Goal: Task Accomplishment & Management: Manage account settings

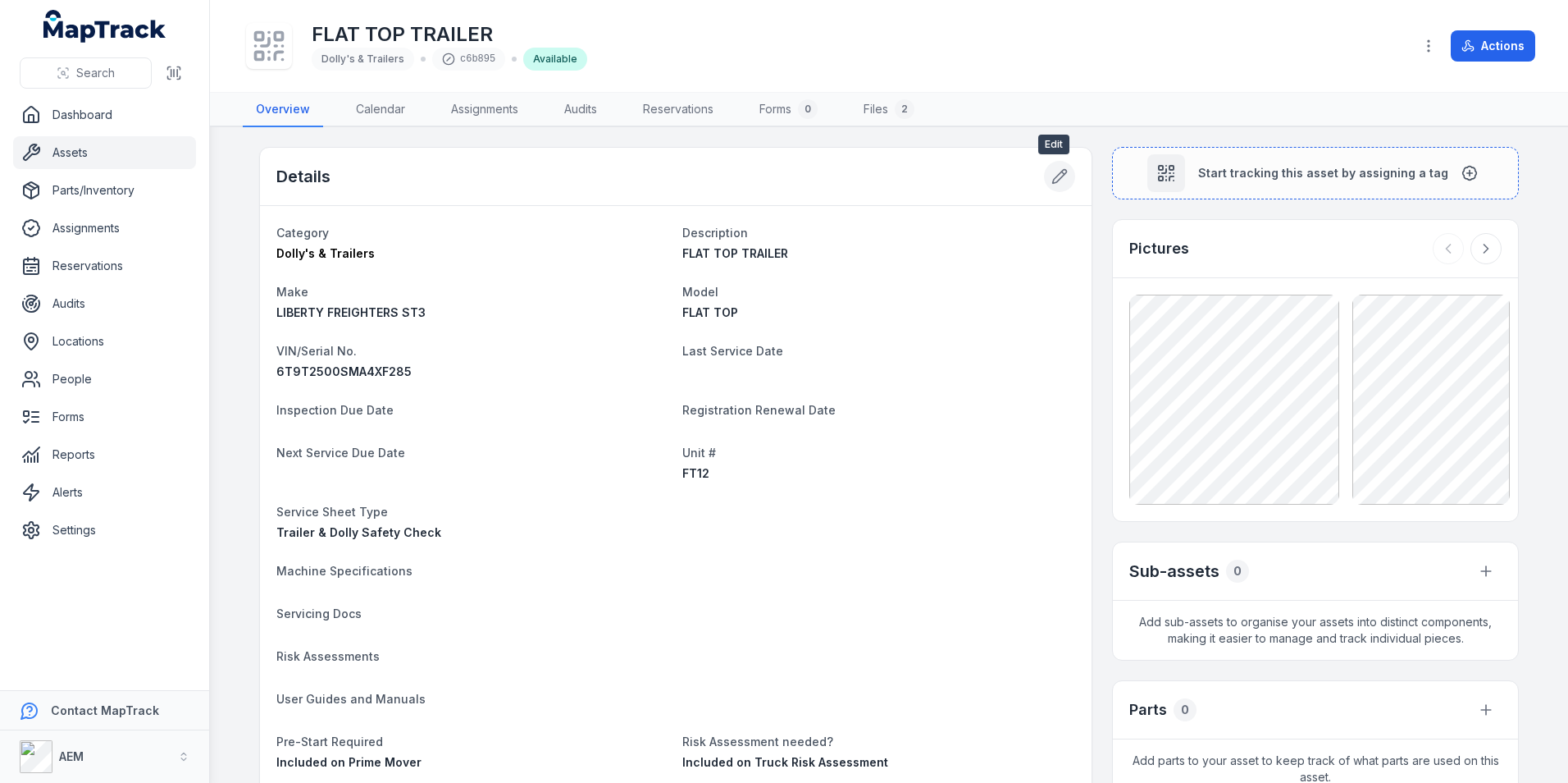
click at [1052, 190] on button at bounding box center [1060, 177] width 32 height 32
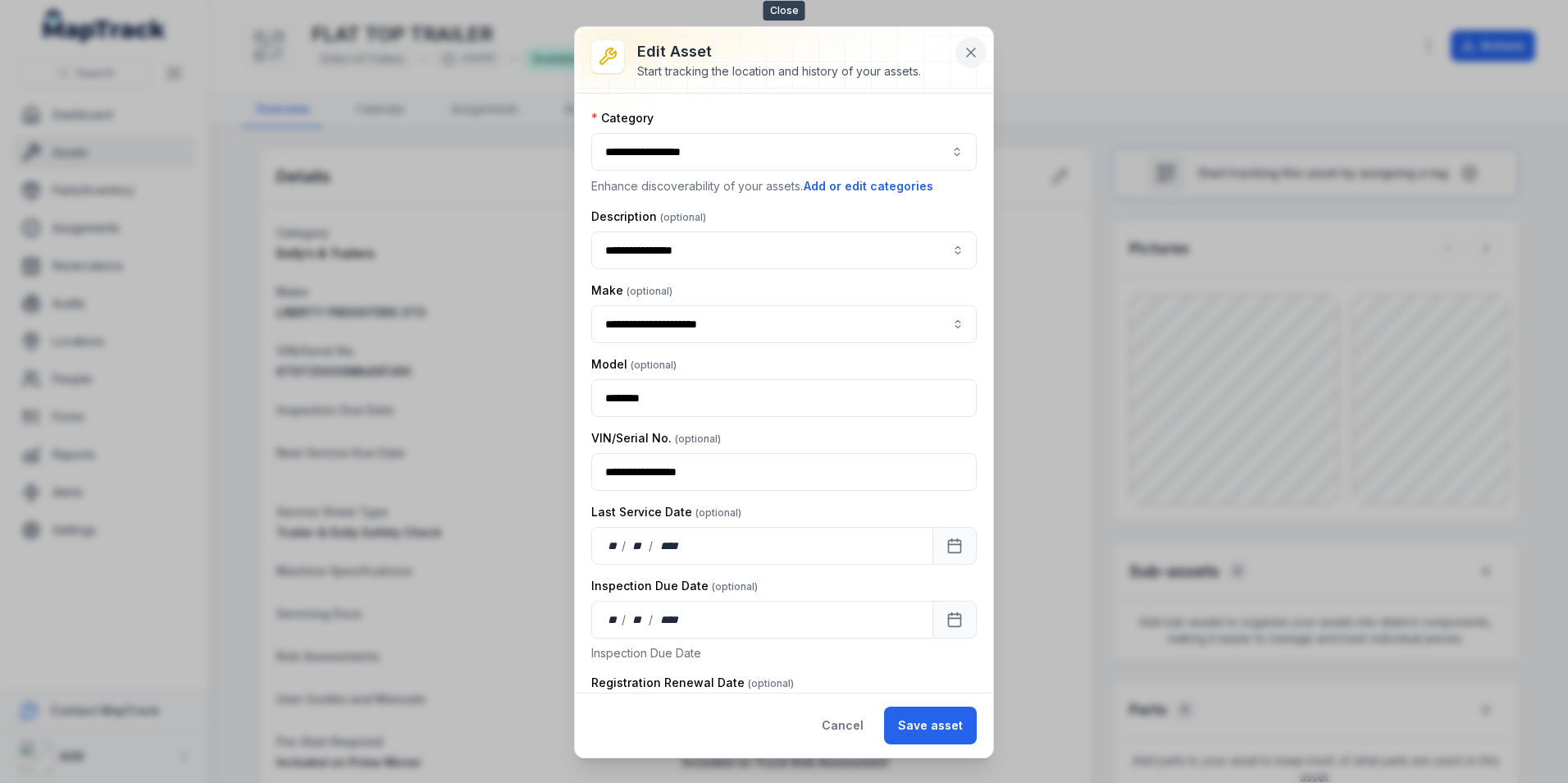
click at [959, 56] on button at bounding box center [971, 52] width 32 height 32
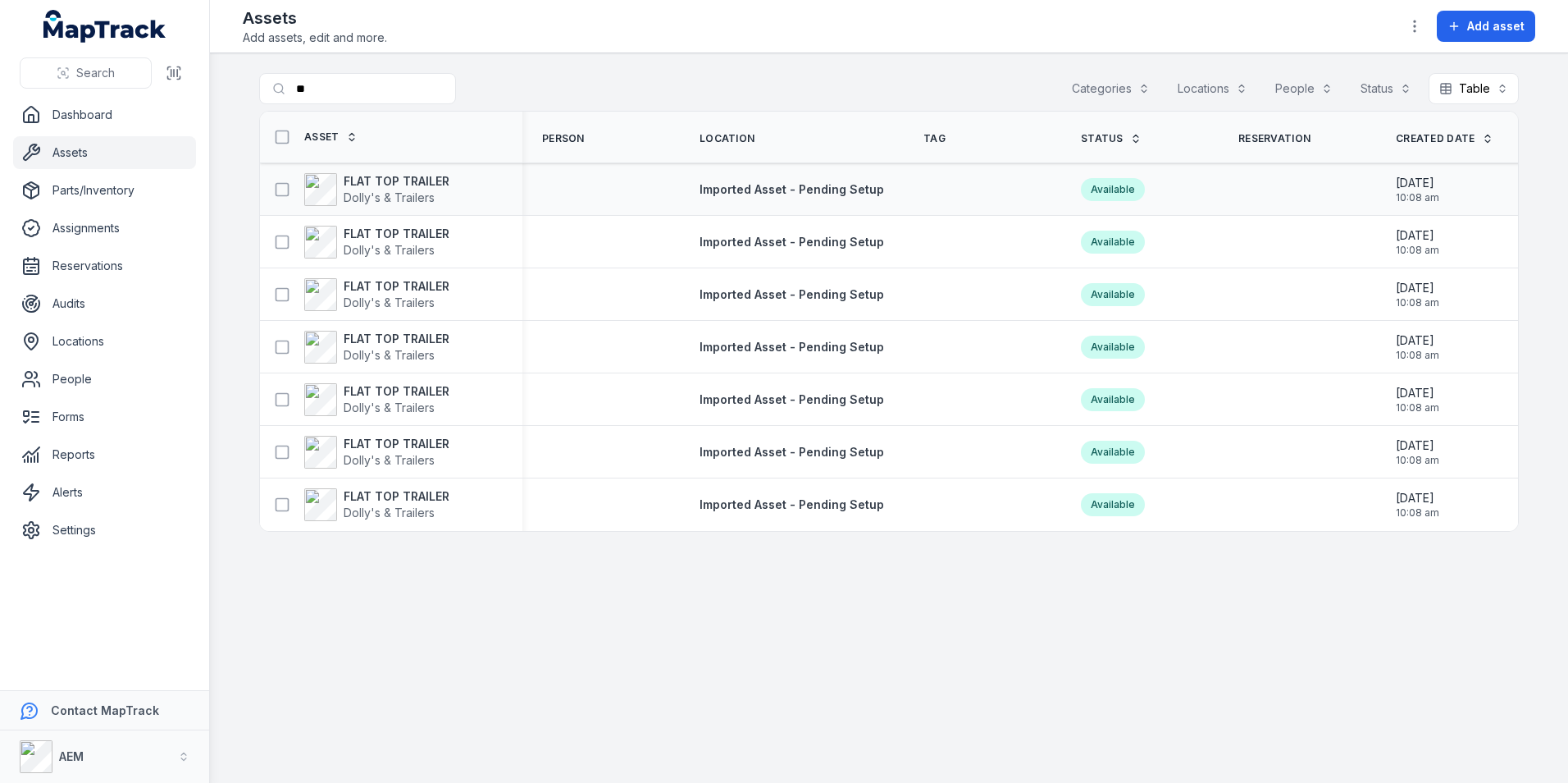
click at [415, 170] on div "FLAT TOP TRAILER Dolly's & Trailers" at bounding box center [391, 190] width 263 height 46
click at [417, 173] on strong "FLAT TOP TRAILER" at bounding box center [396, 180] width 105 height 16
click at [386, 243] on span "Dolly's & Trailers" at bounding box center [388, 249] width 91 height 14
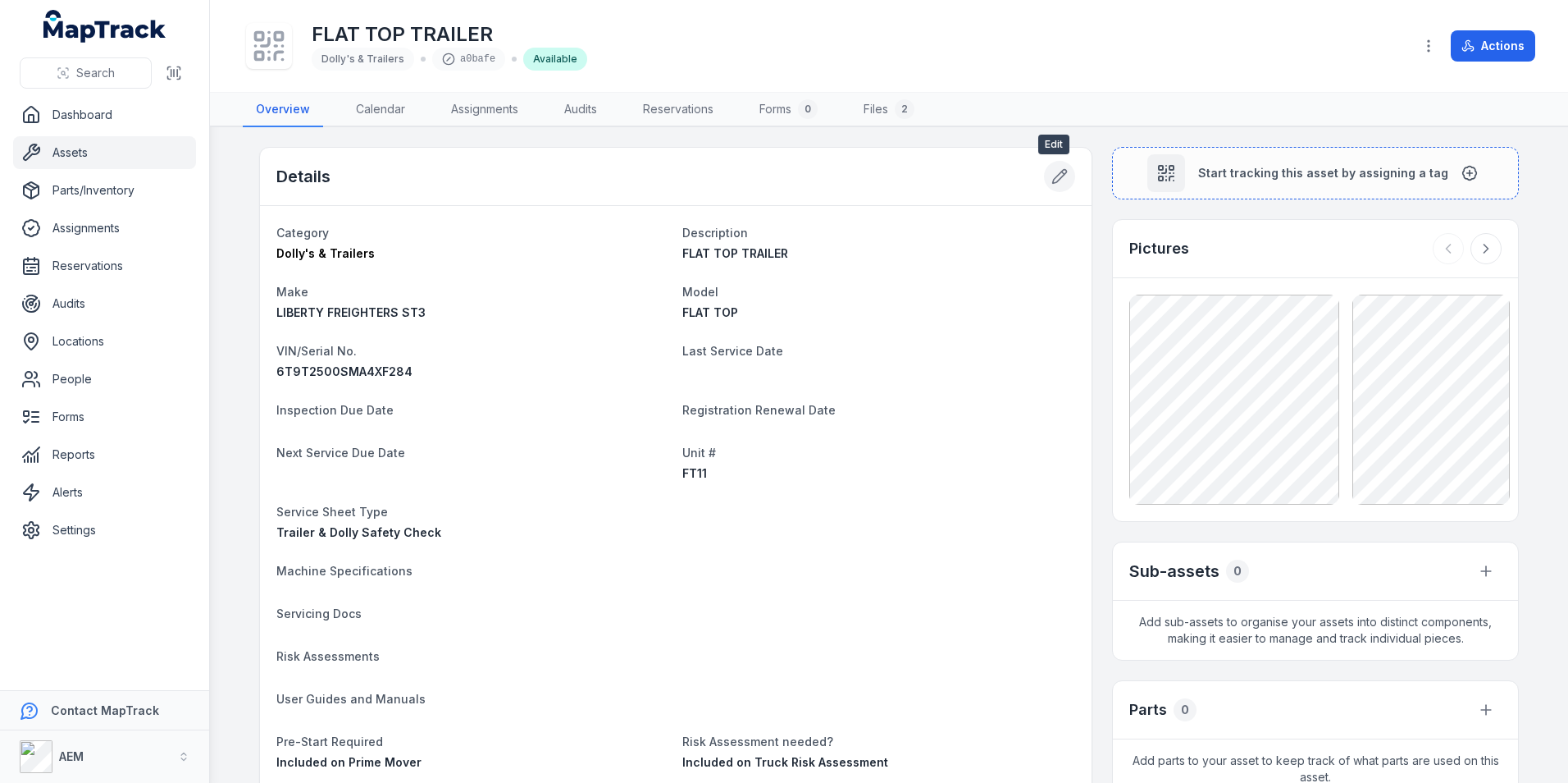
click at [1044, 169] on button at bounding box center [1060, 177] width 32 height 32
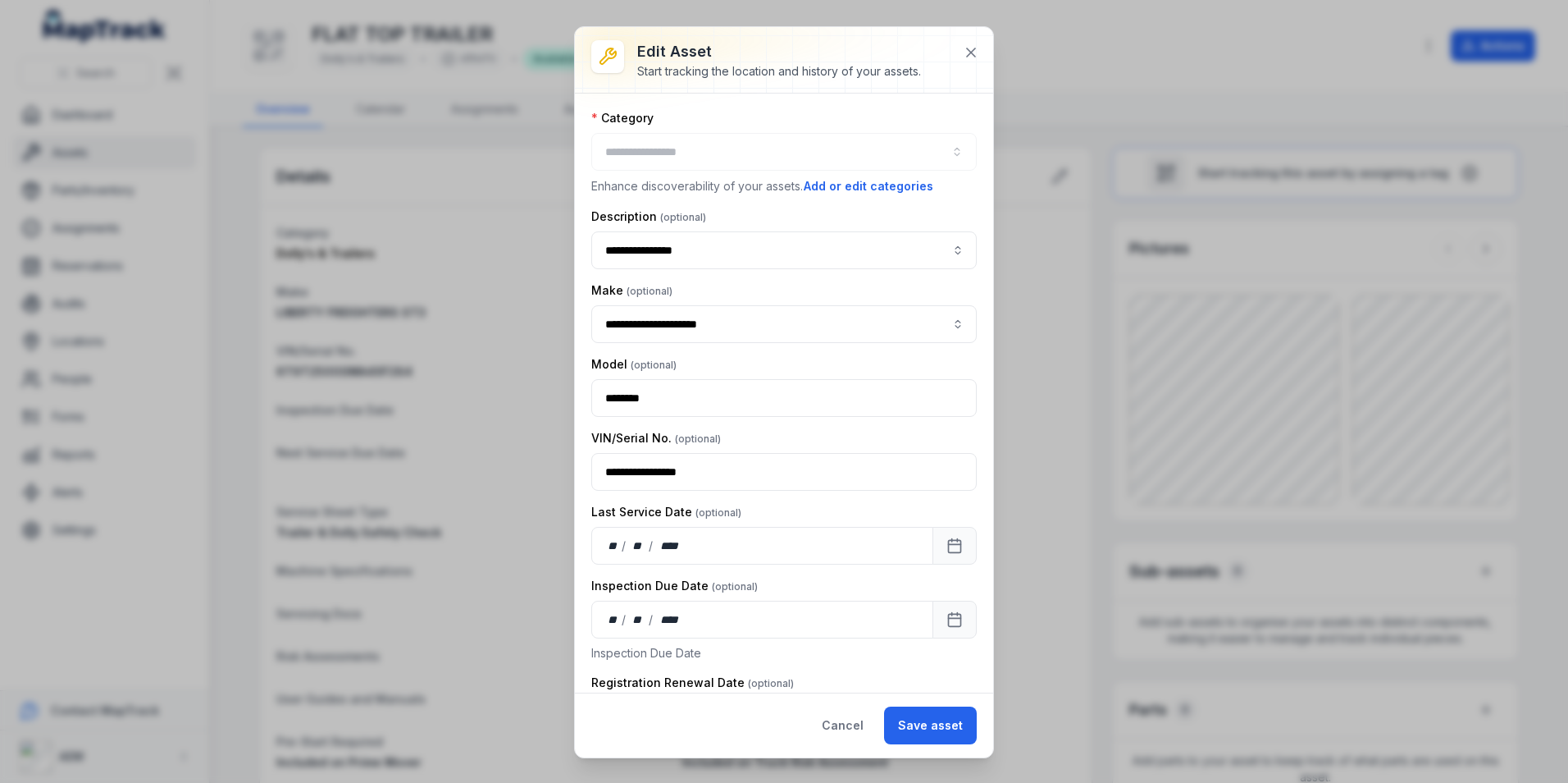
type input "**********"
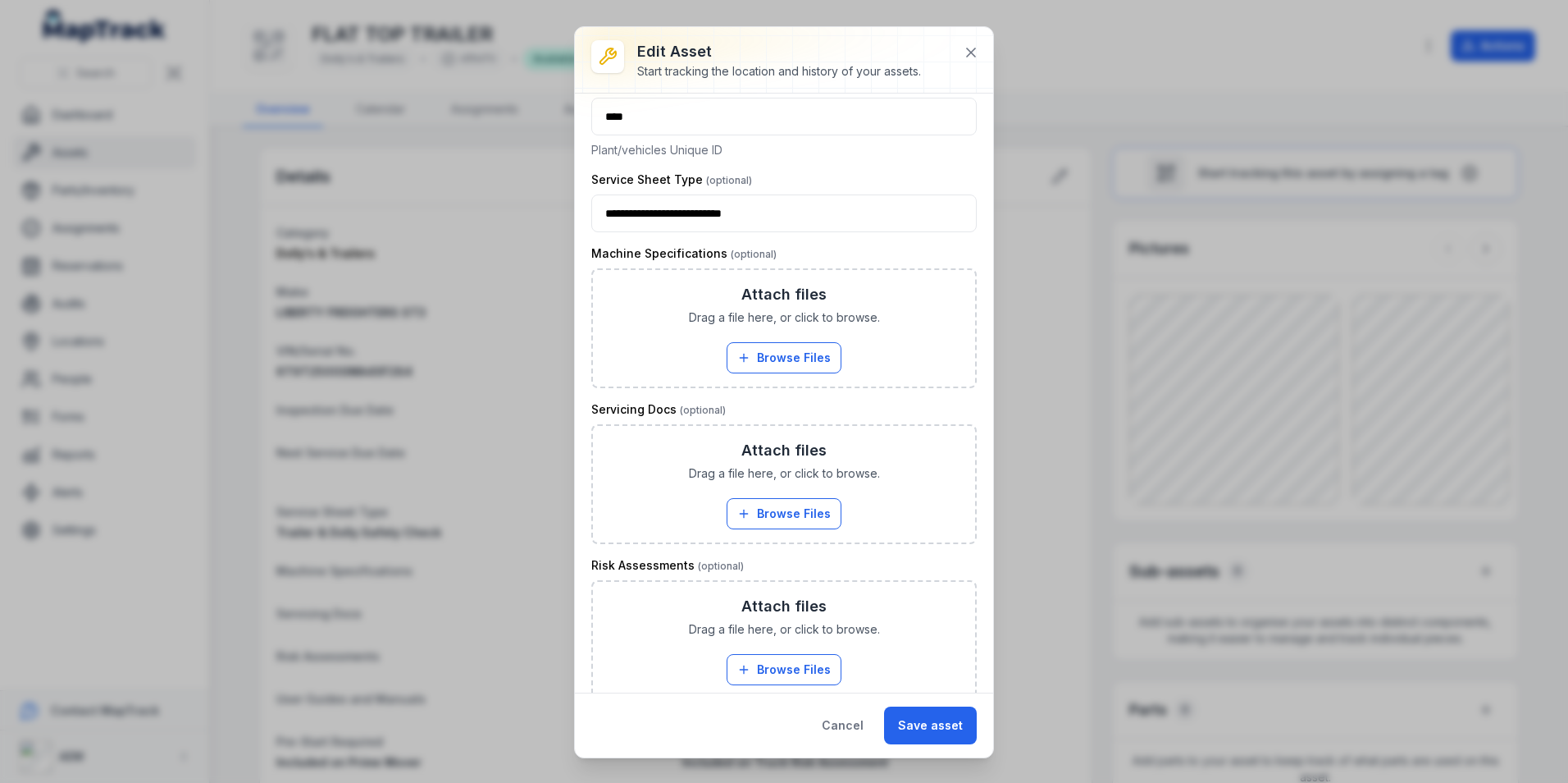
scroll to position [739, 0]
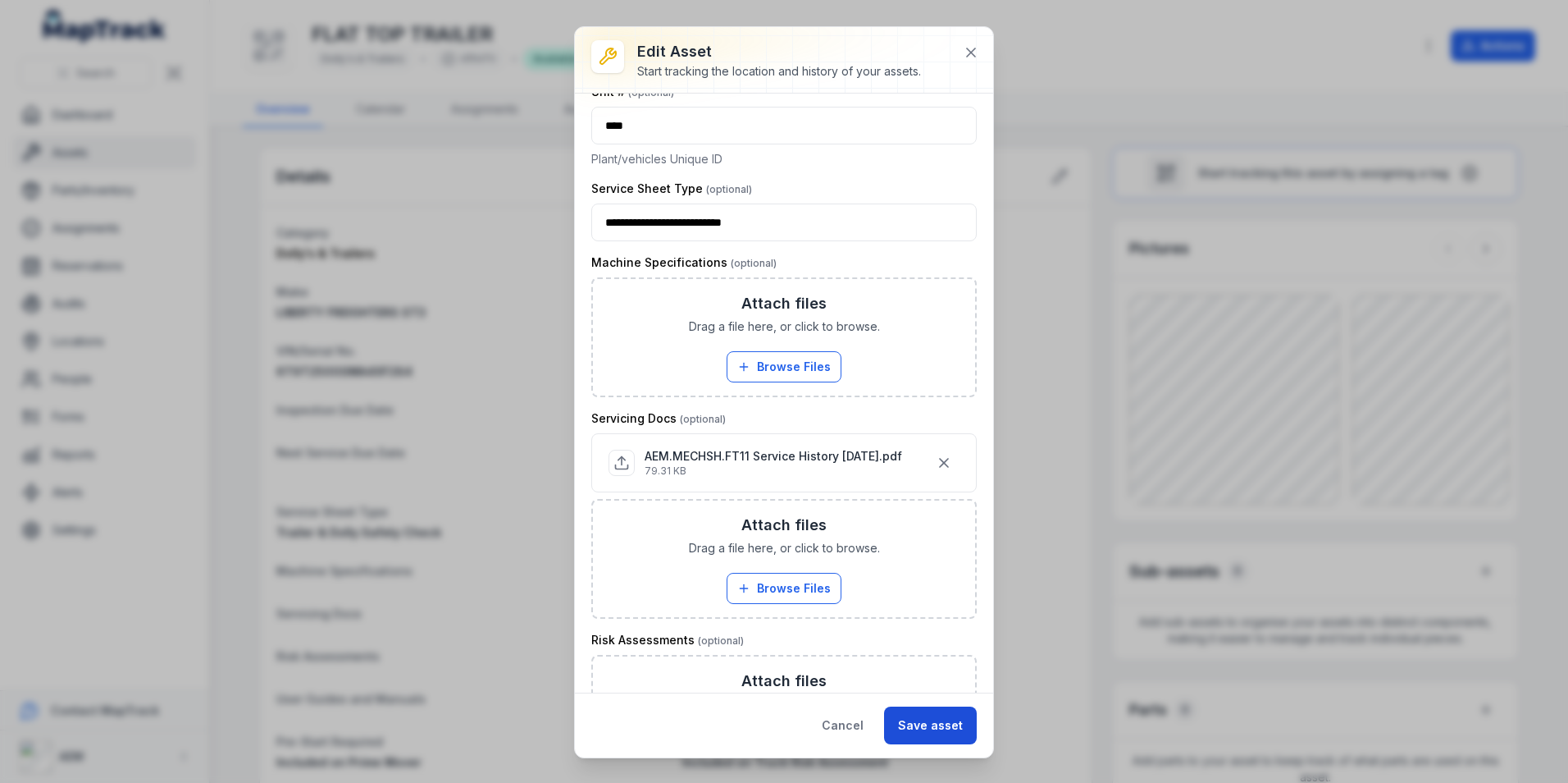
click at [904, 727] on button "Save asset" at bounding box center [930, 724] width 93 height 37
